Goal: Task Accomplishment & Management: Use online tool/utility

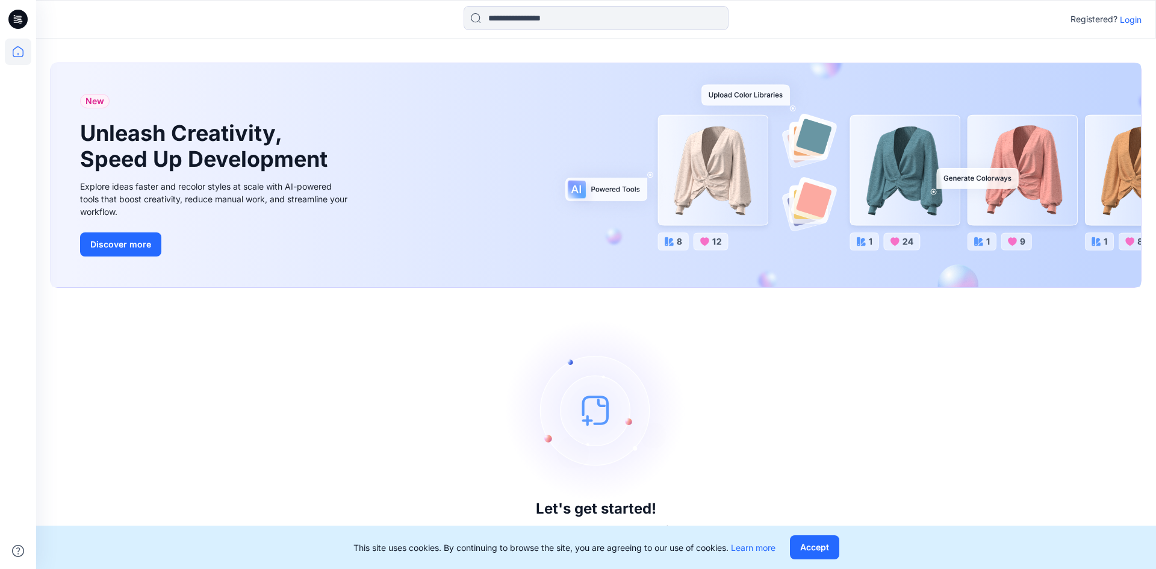
click at [1121, 21] on p "Login" at bounding box center [1131, 19] width 22 height 13
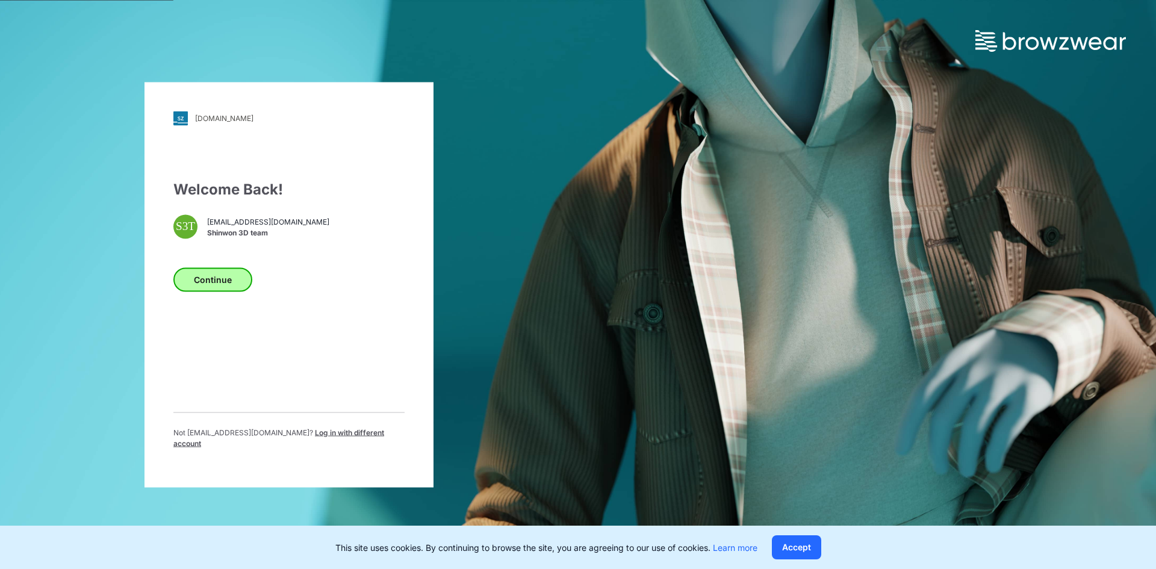
drag, startPoint x: 235, startPoint y: 224, endPoint x: 211, endPoint y: 280, distance: 61.3
click at [235, 224] on span "[EMAIL_ADDRESS][DOMAIN_NAME]" at bounding box center [268, 222] width 122 height 11
click at [210, 287] on button "Continue" at bounding box center [212, 279] width 79 height 24
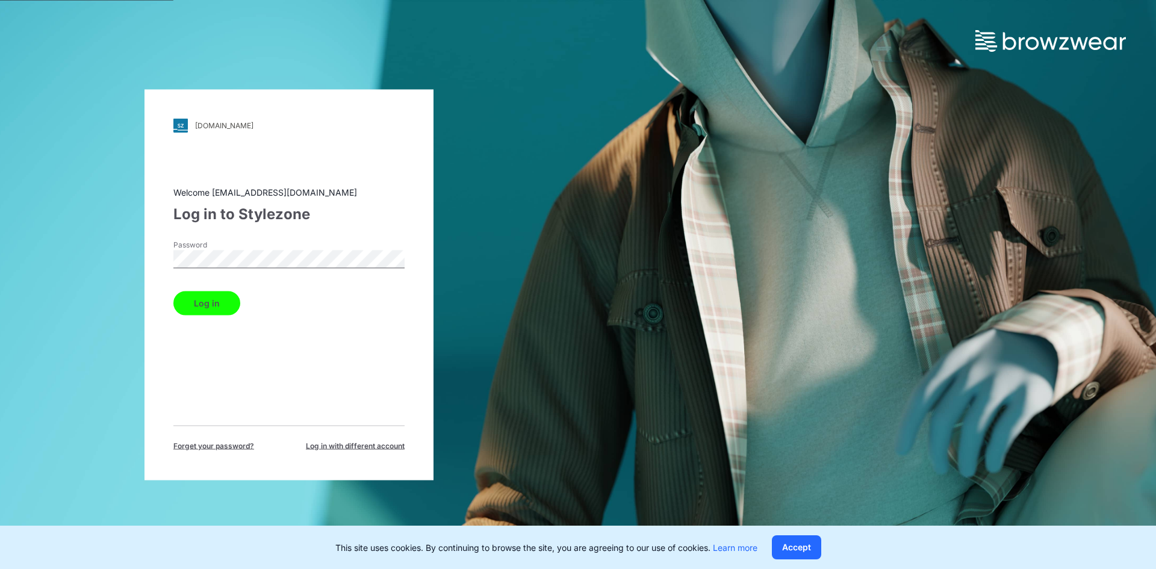
drag, startPoint x: 212, startPoint y: 307, endPoint x: 904, endPoint y: 545, distance: 731.5
click at [213, 307] on button "Log in" at bounding box center [206, 303] width 67 height 24
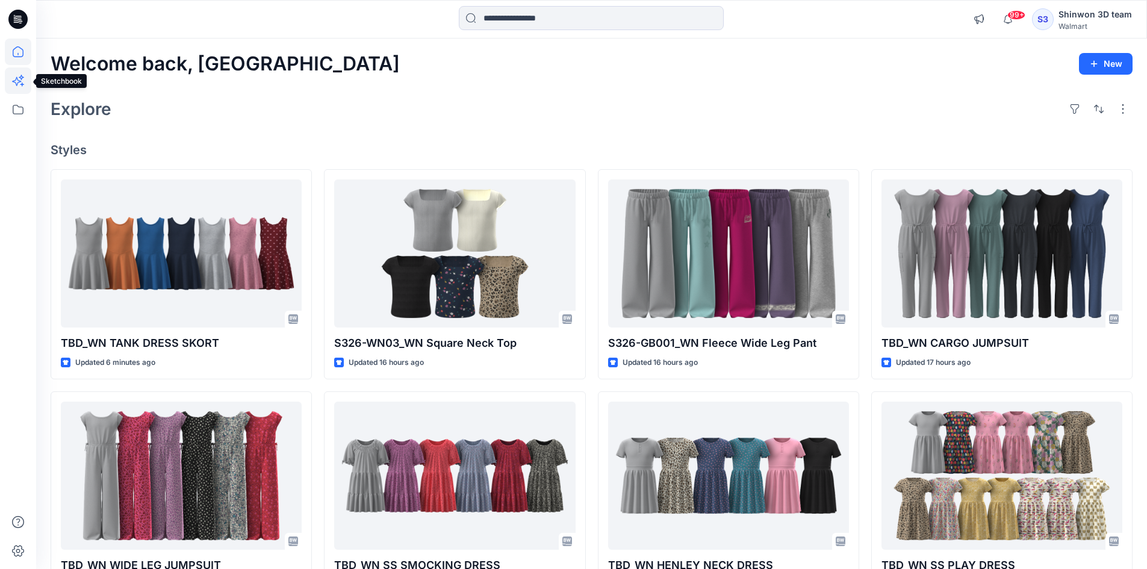
click at [18, 87] on icon at bounding box center [18, 80] width 26 height 26
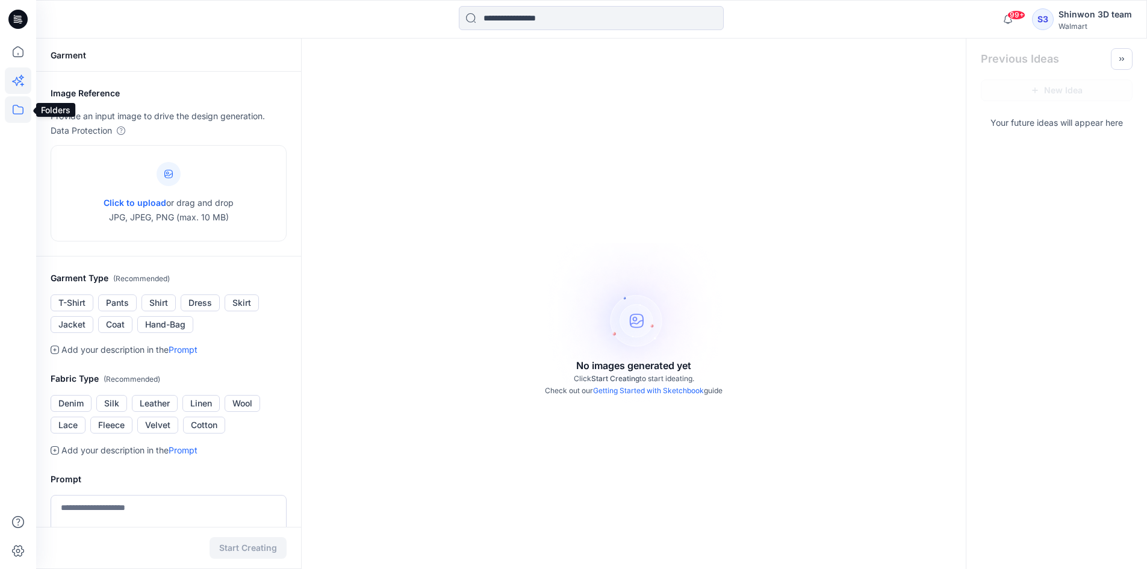
click at [25, 105] on icon at bounding box center [18, 109] width 26 height 26
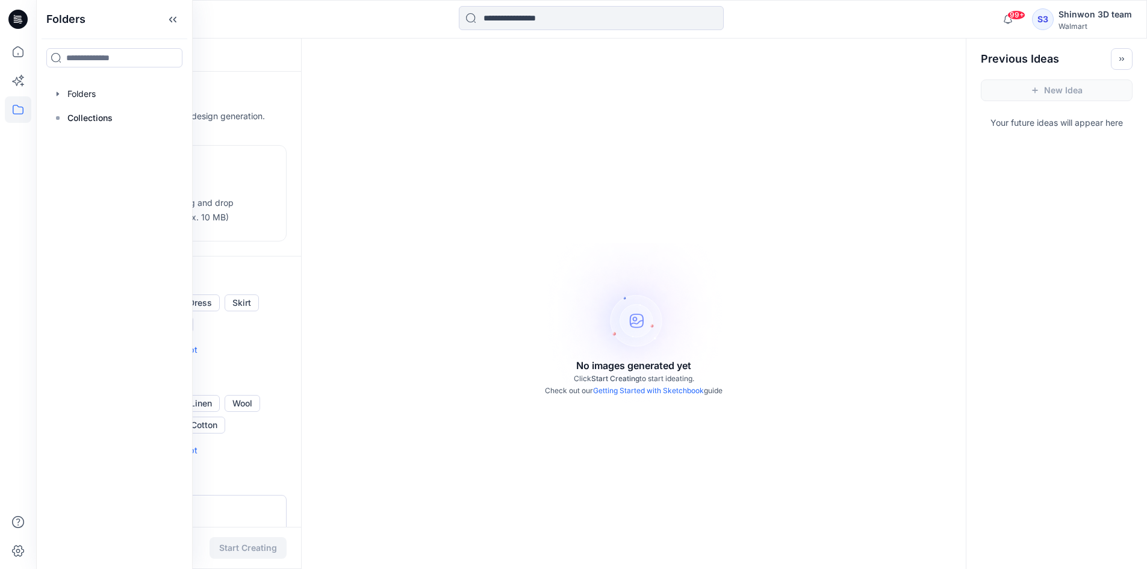
click at [799, 266] on div "No images generated yet Click Start Creating to start ideating. Check out our G…" at bounding box center [634, 323] width 664 height 569
